Goal: Transaction & Acquisition: Purchase product/service

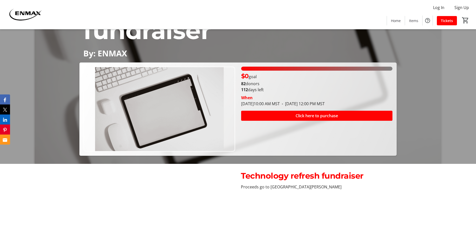
scroll to position [50, 0]
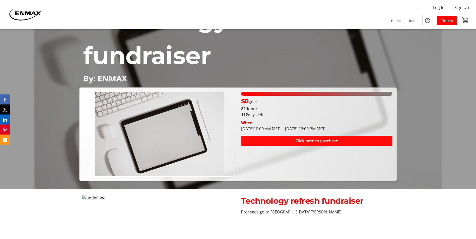
click at [305, 138] on span "Click here to purchase" at bounding box center [316, 141] width 42 height 6
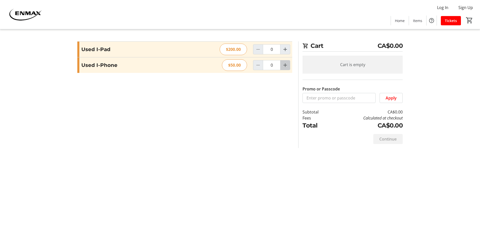
click at [284, 67] on mat-icon "Increment by one" at bounding box center [285, 65] width 6 height 6
type input "1"
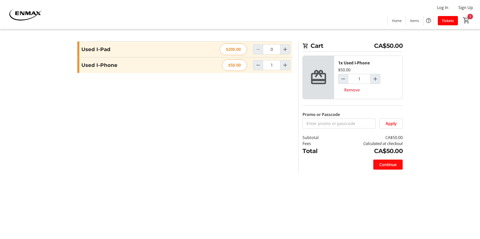
click at [384, 163] on span "Continue" at bounding box center [387, 165] width 17 height 6
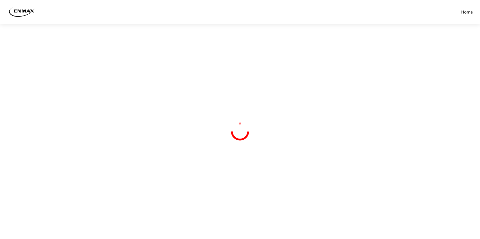
select select "CA"
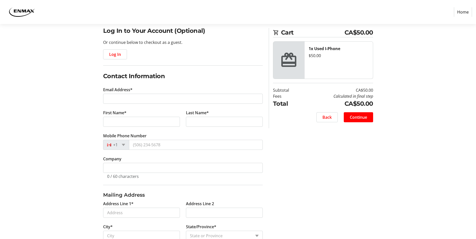
scroll to position [50, 0]
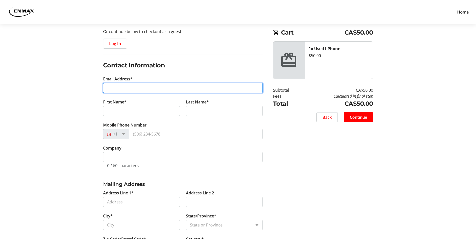
click at [121, 89] on input "Email Address*" at bounding box center [183, 88] width 160 height 10
type input "[EMAIL_ADDRESS][DOMAIN_NAME]"
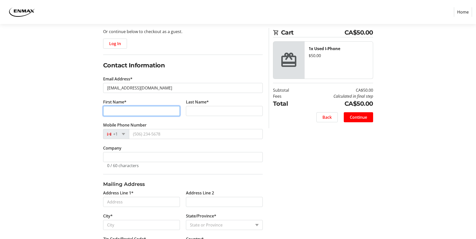
type input "[PERSON_NAME]"
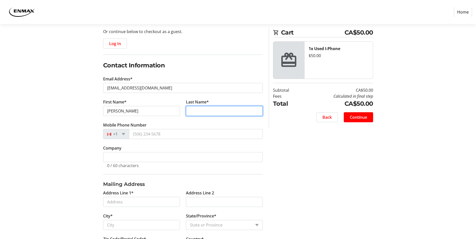
type input "Brown"
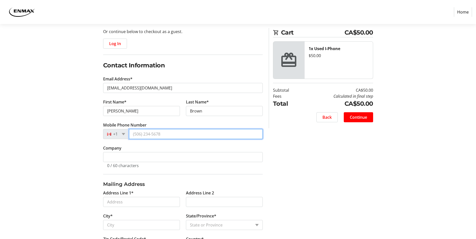
type input "[PHONE_NUMBER]"
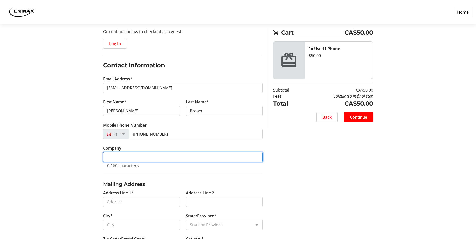
type input "Enmax"
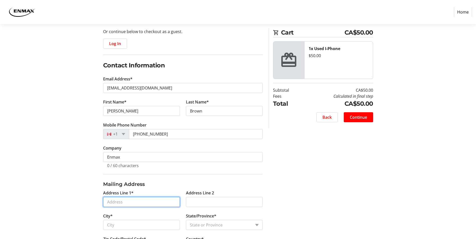
type input "[STREET_ADDRESS]"
type input "[GEOGRAPHIC_DATA]"
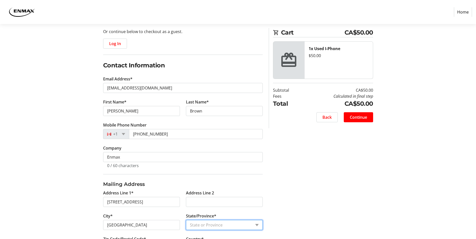
select select "AB"
type input "T2G 4S7"
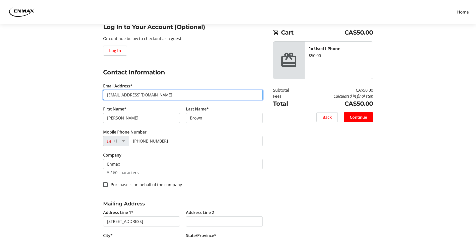
scroll to position [14, 0]
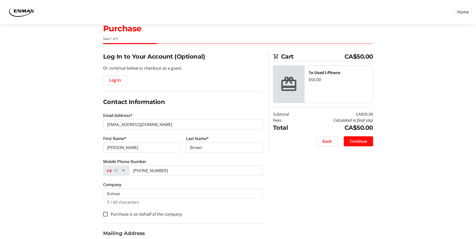
click at [357, 142] on span "Continue" at bounding box center [358, 141] width 17 height 6
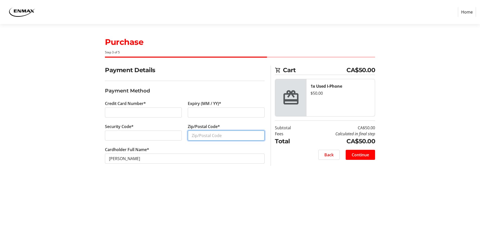
click at [215, 138] on input "Zip/Postal Code*" at bounding box center [226, 136] width 77 height 10
type input "T3K1T9"
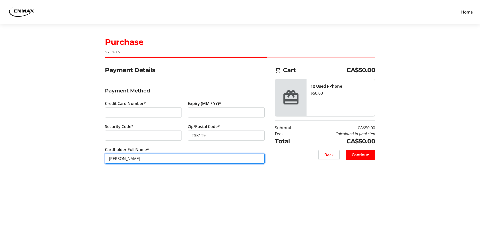
click at [121, 159] on input "[PERSON_NAME]" at bounding box center [185, 159] width 160 height 10
type input "[PERSON_NAME]"
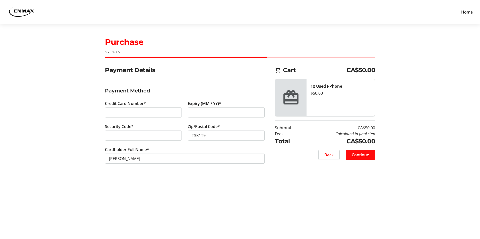
click at [363, 156] on span "Continue" at bounding box center [359, 155] width 17 height 6
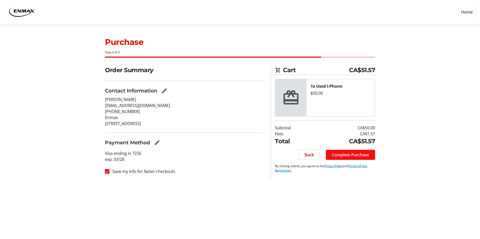
click at [346, 155] on span "Complete Purchase" at bounding box center [350, 155] width 37 height 6
